Goal: Navigation & Orientation: Find specific page/section

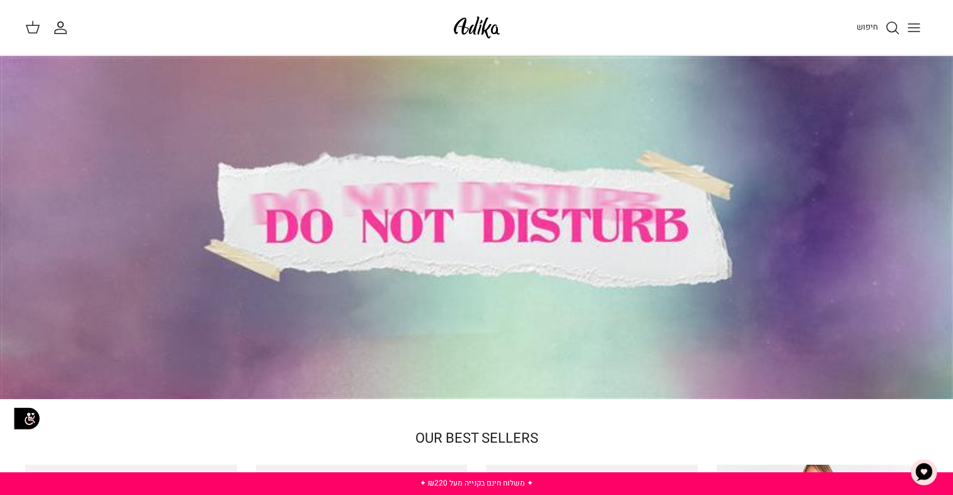
click at [916, 26] on icon "Toggle menu" at bounding box center [913, 27] width 15 height 15
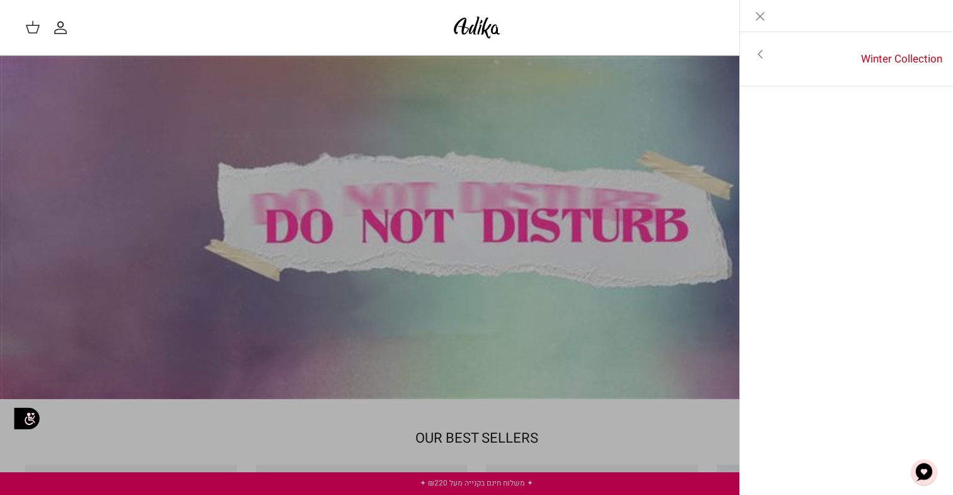
click at [762, 53] on icon "Toggle menu" at bounding box center [759, 54] width 15 height 15
click at [760, 16] on line "Close" at bounding box center [760, 17] width 8 height 8
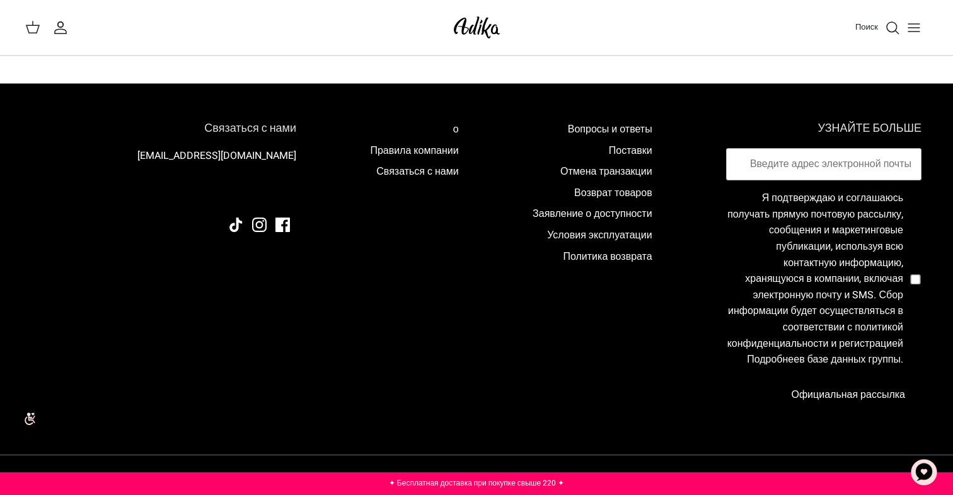
scroll to position [1243, 0]
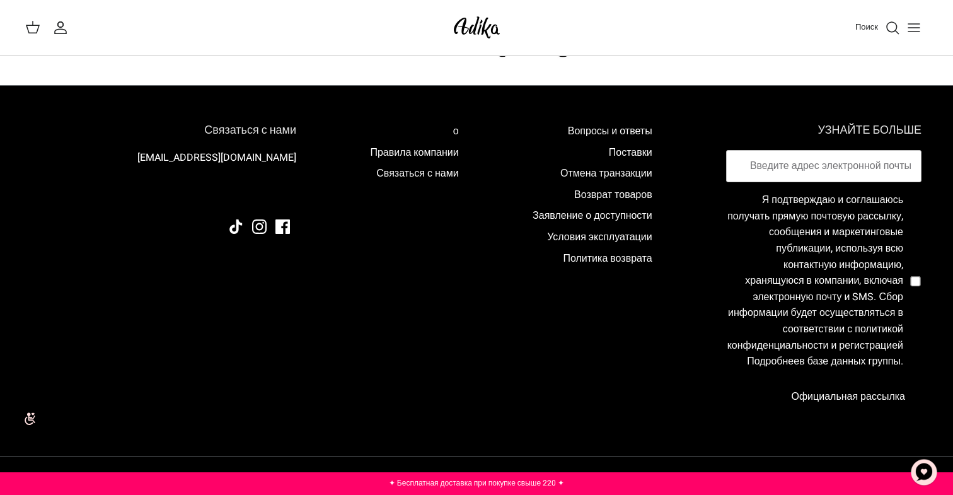
click at [917, 23] on icon "Переключить меню" at bounding box center [913, 27] width 15 height 15
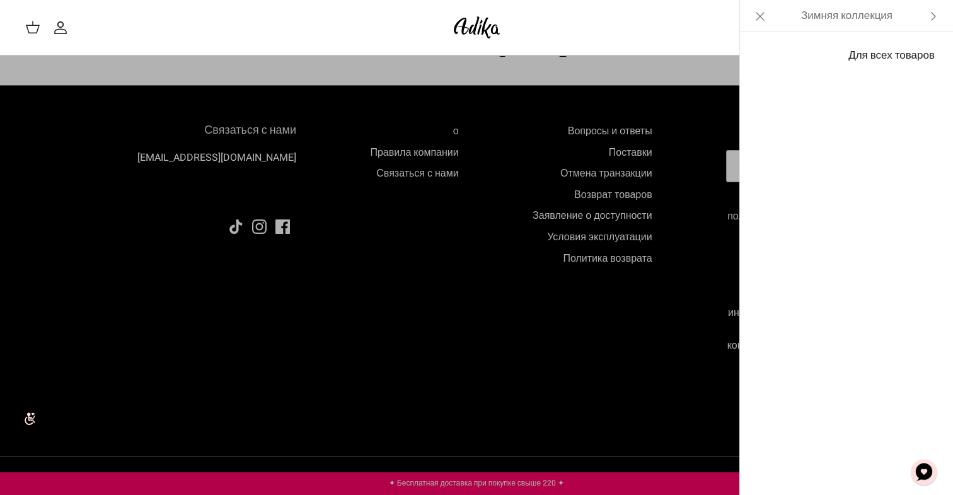
click at [900, 54] on font "Для всех товаров" at bounding box center [891, 55] width 86 height 16
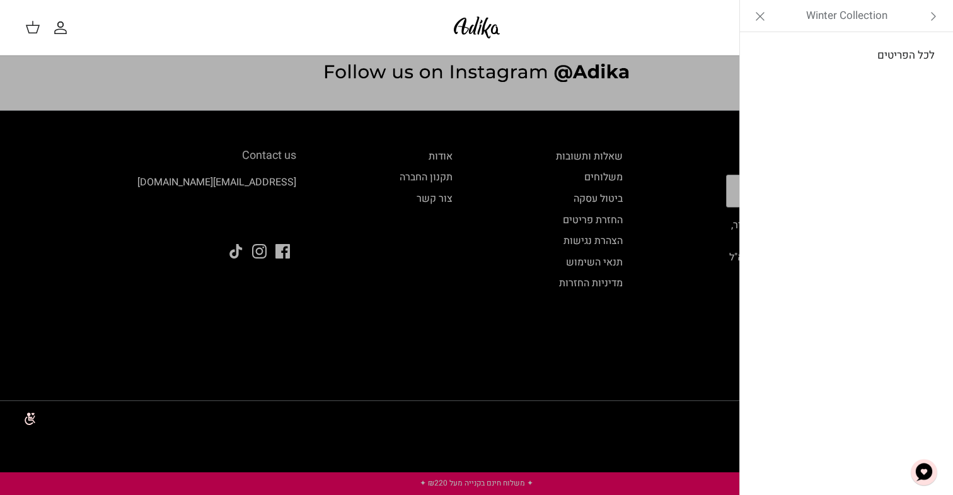
scroll to position [1204, 0]
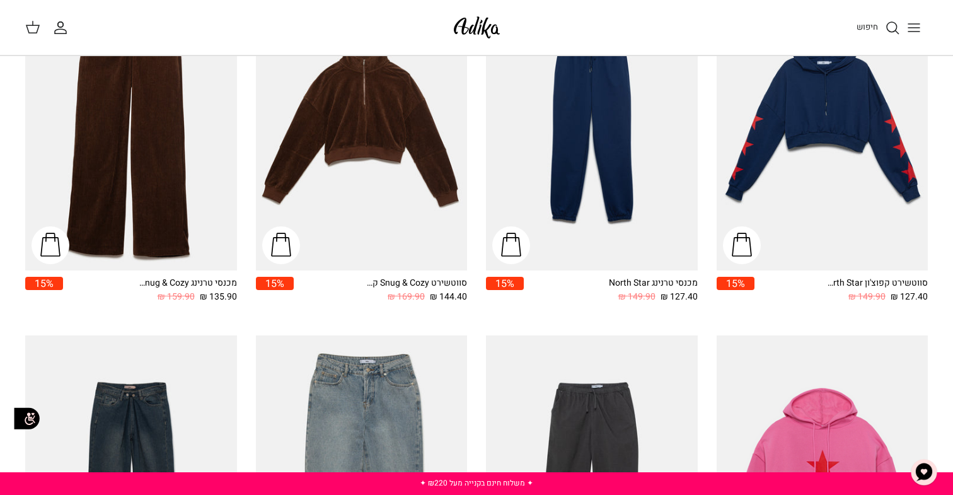
scroll to position [1014, 0]
